Goal: Information Seeking & Learning: Learn about a topic

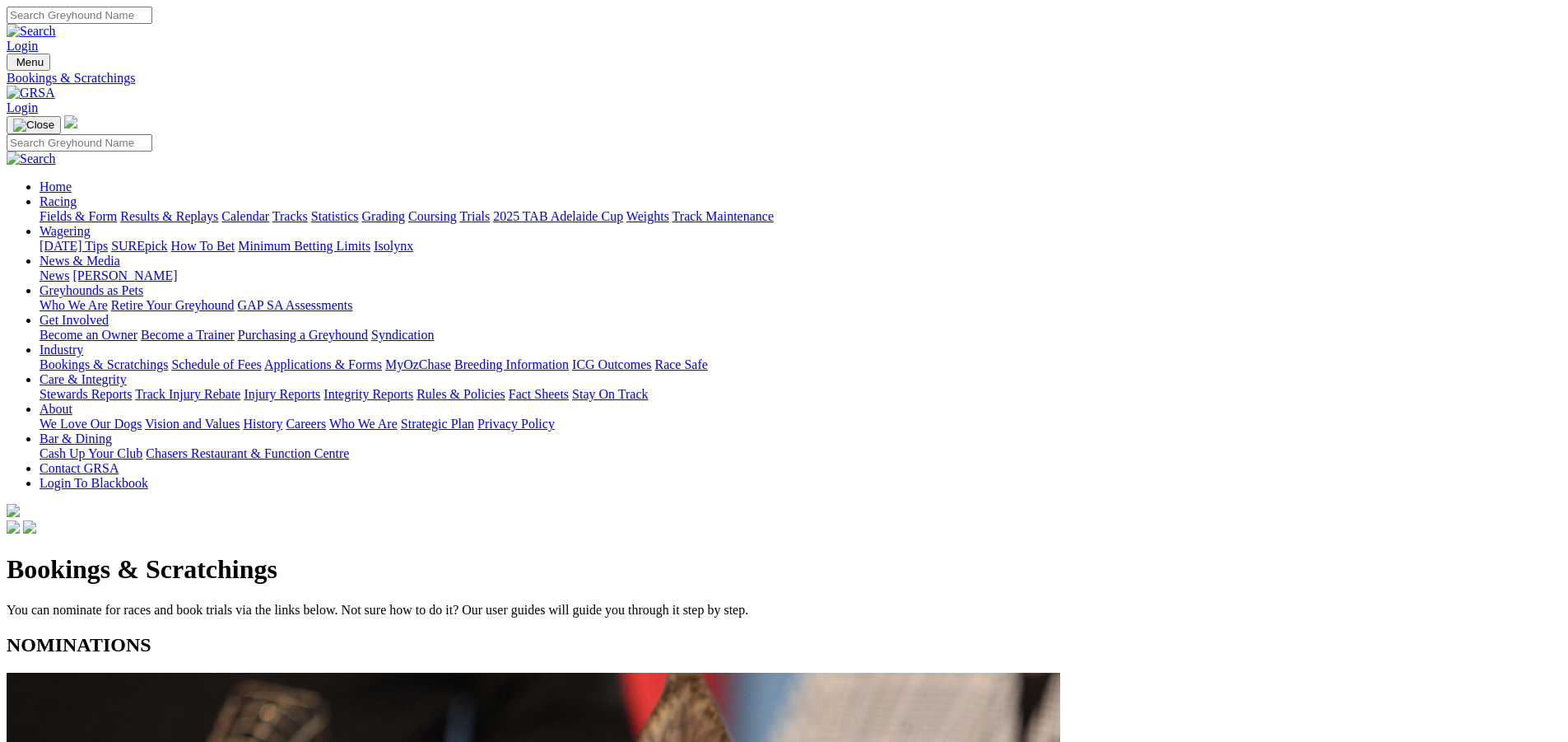
click at [76, 194] on link "Racing" at bounding box center [58, 201] width 37 height 14
click at [269, 209] on link "Calendar" at bounding box center [245, 216] width 48 height 14
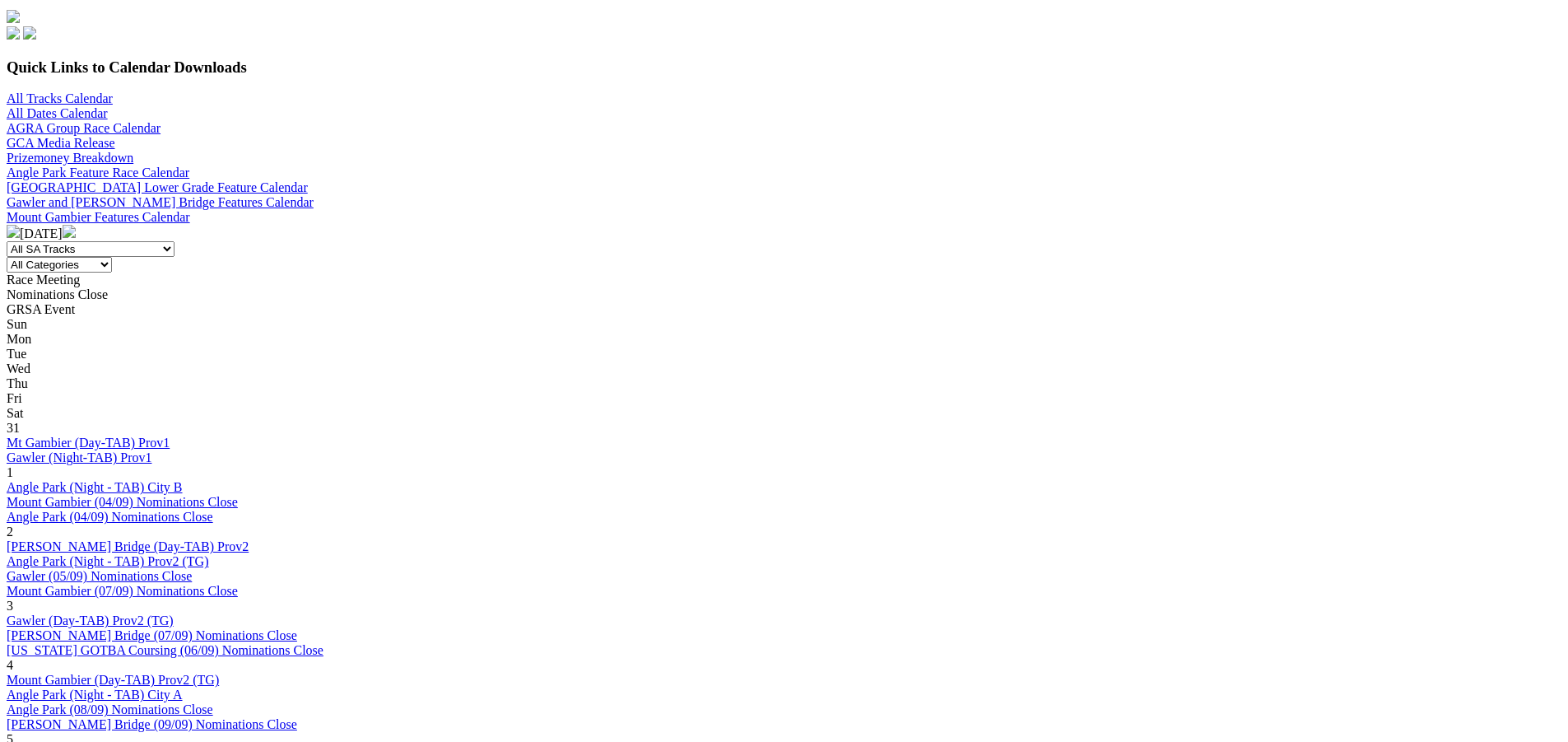
scroll to position [494, 0]
